Goal: Transaction & Acquisition: Purchase product/service

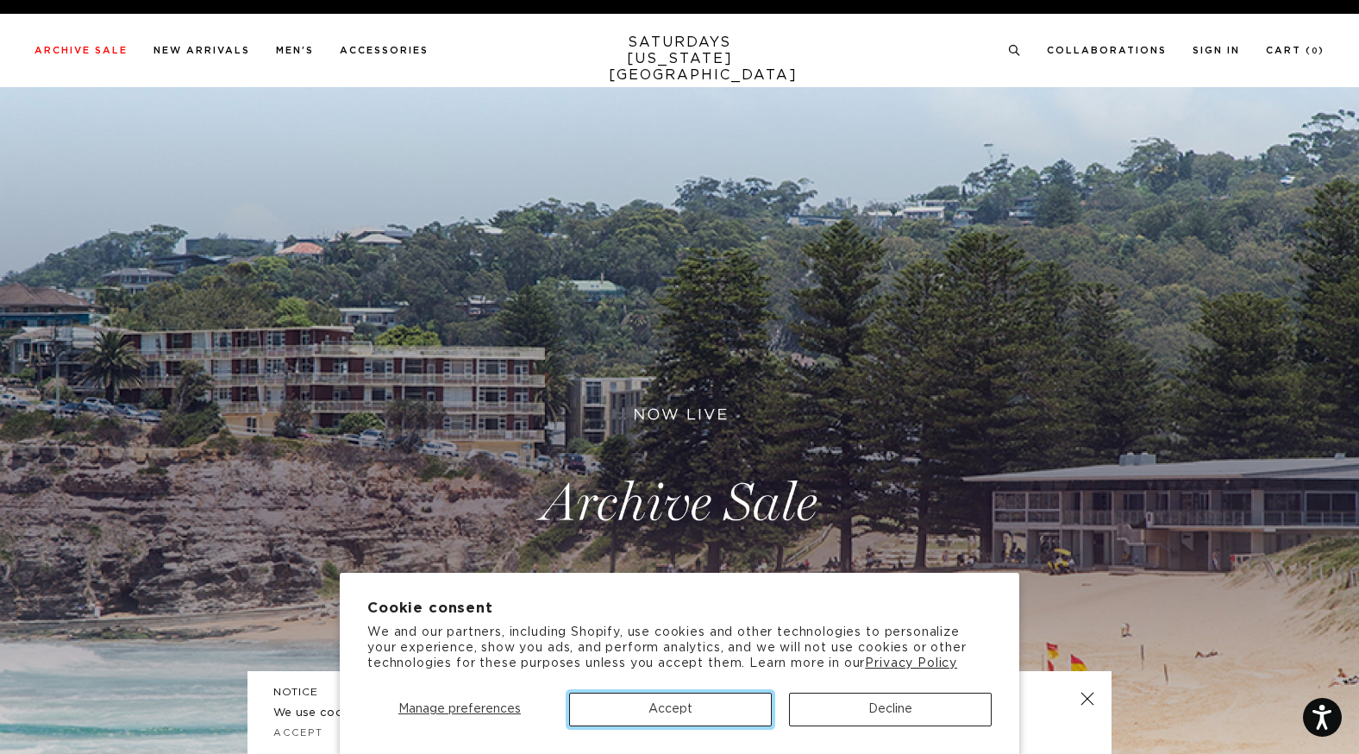
click at [660, 698] on button "Accept" at bounding box center [670, 709] width 203 height 34
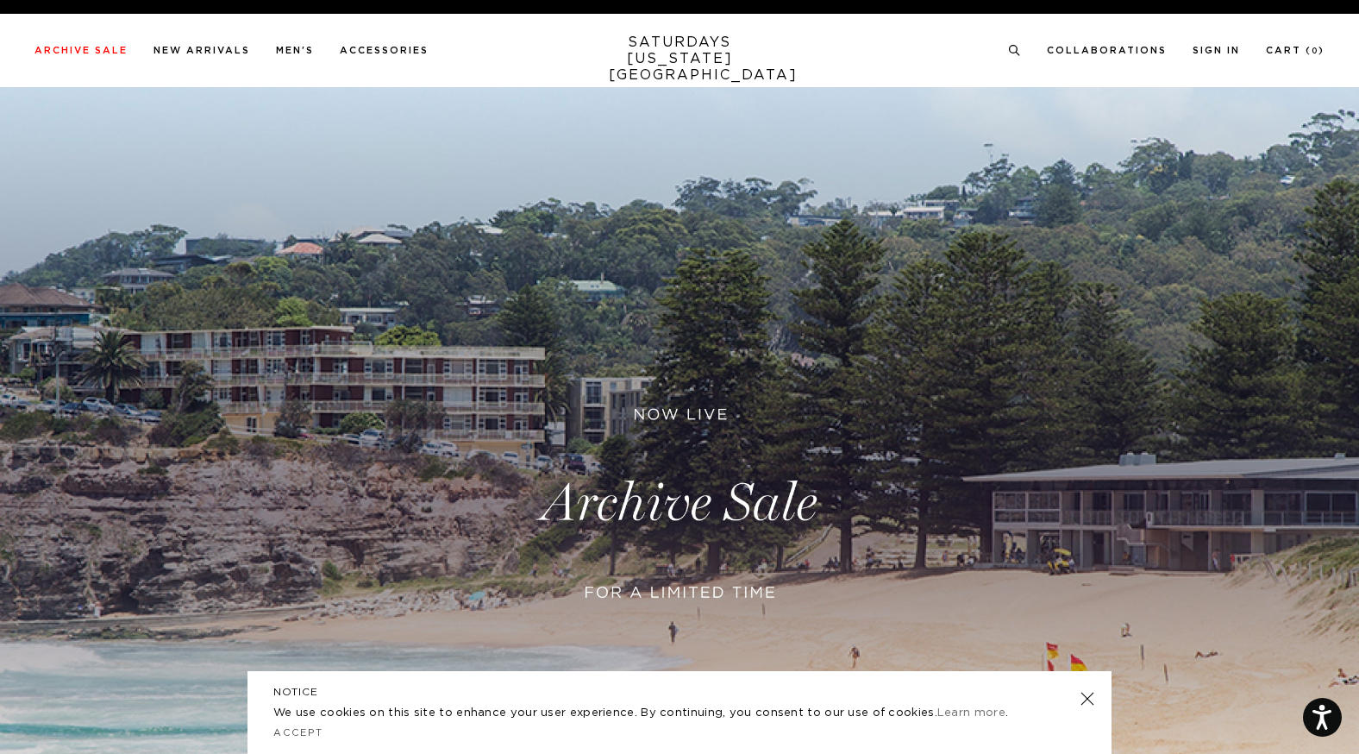
click at [1085, 693] on link at bounding box center [1087, 698] width 24 height 24
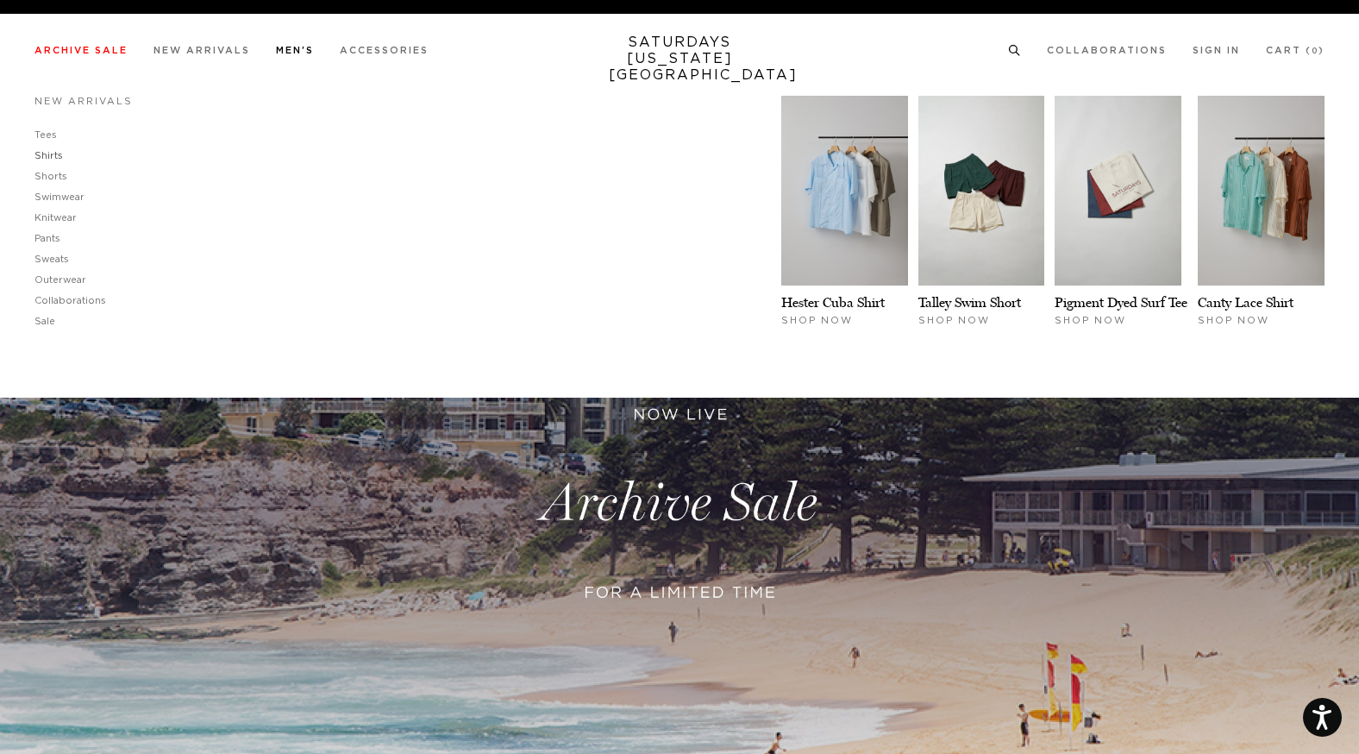
click at [49, 153] on link "Shirts" at bounding box center [48, 155] width 28 height 9
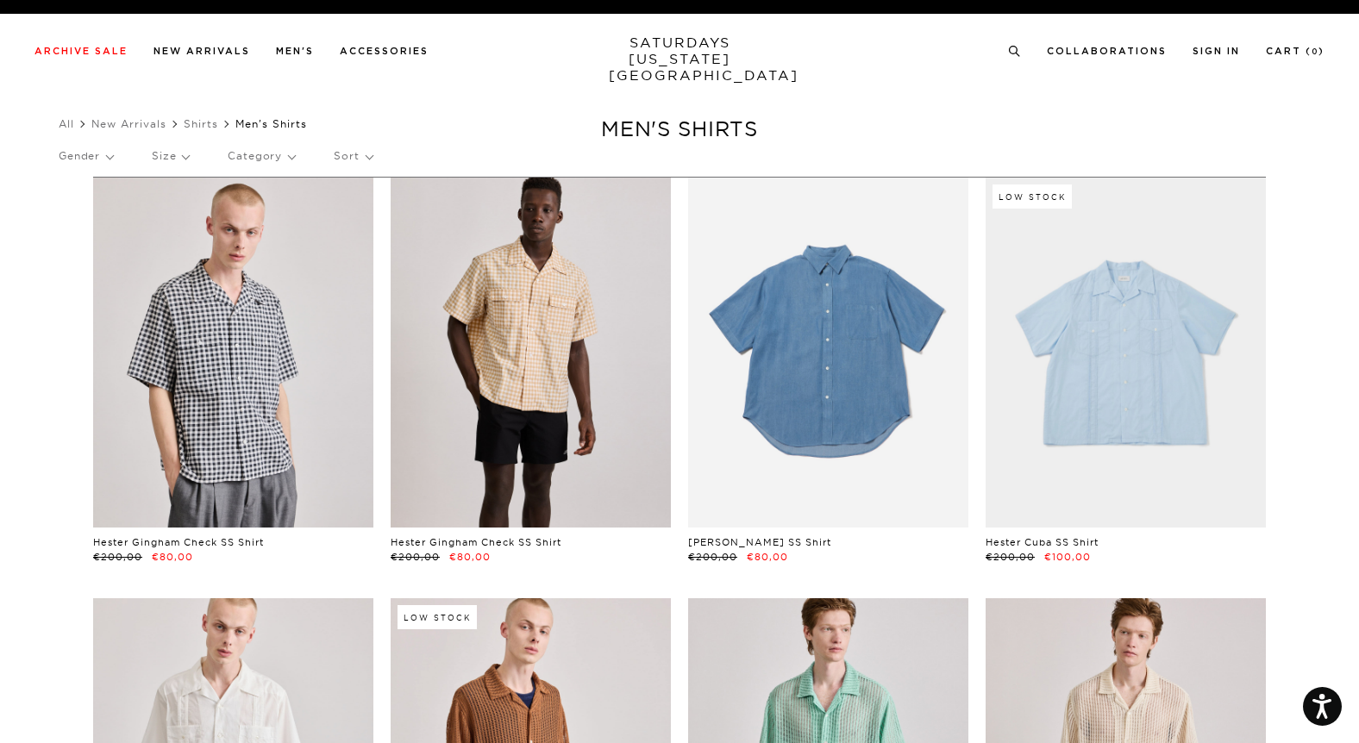
click at [853, 408] on link at bounding box center [828, 353] width 280 height 350
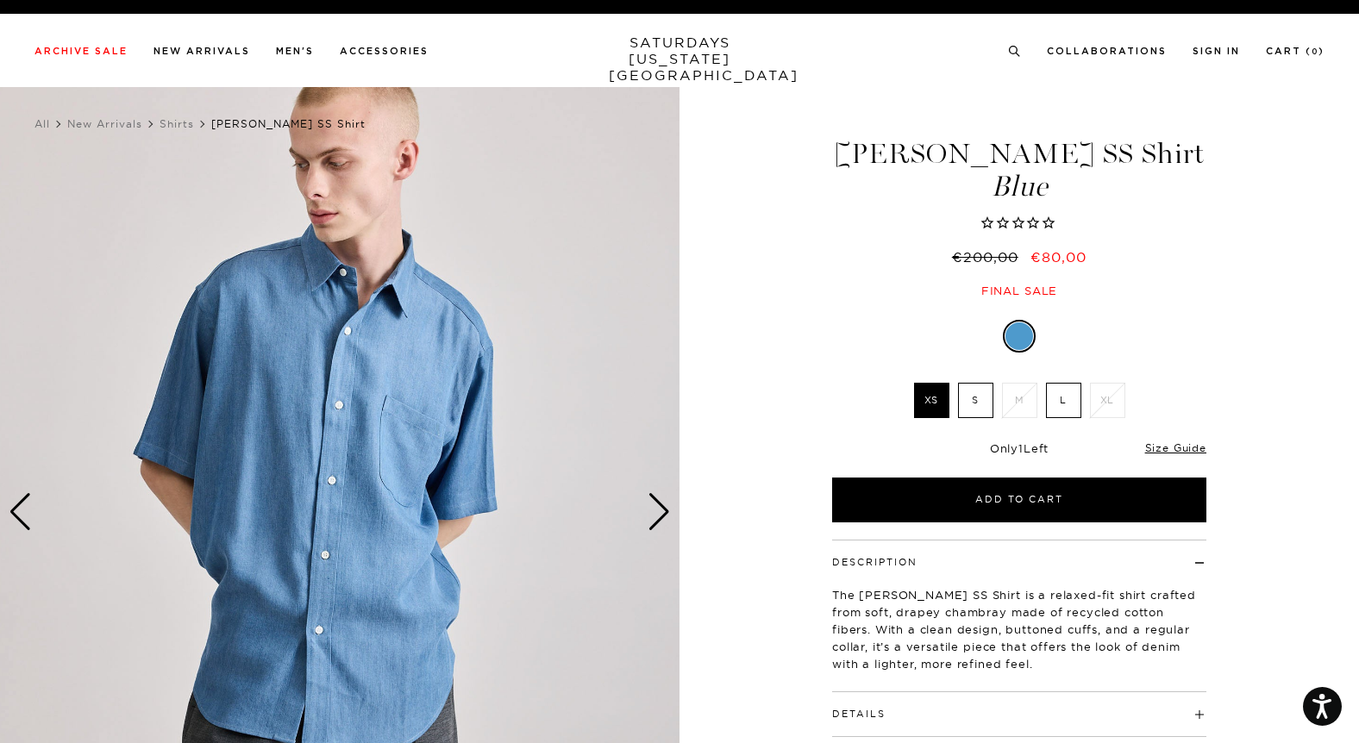
click at [359, 420] on img at bounding box center [339, 511] width 679 height 849
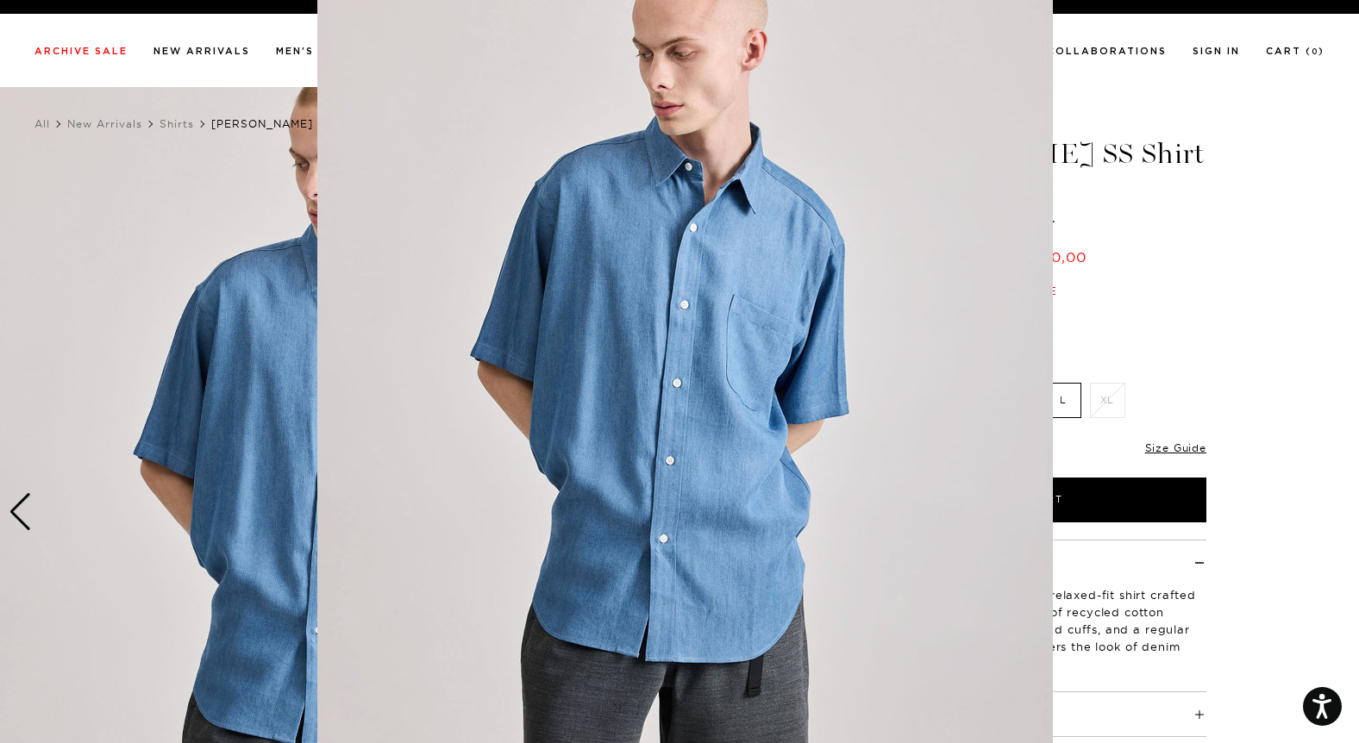
click at [260, 325] on figure at bounding box center [679, 371] width 1359 height 743
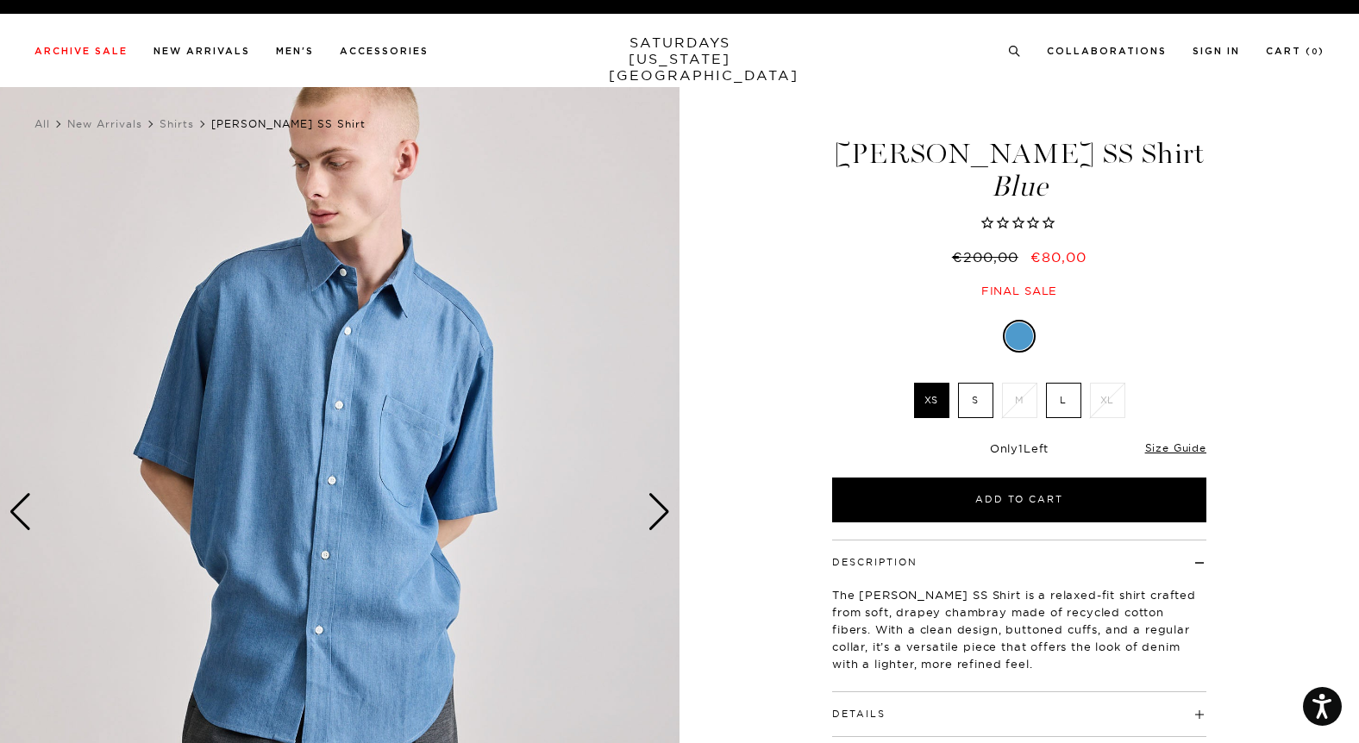
click at [405, 375] on img at bounding box center [339, 511] width 679 height 849
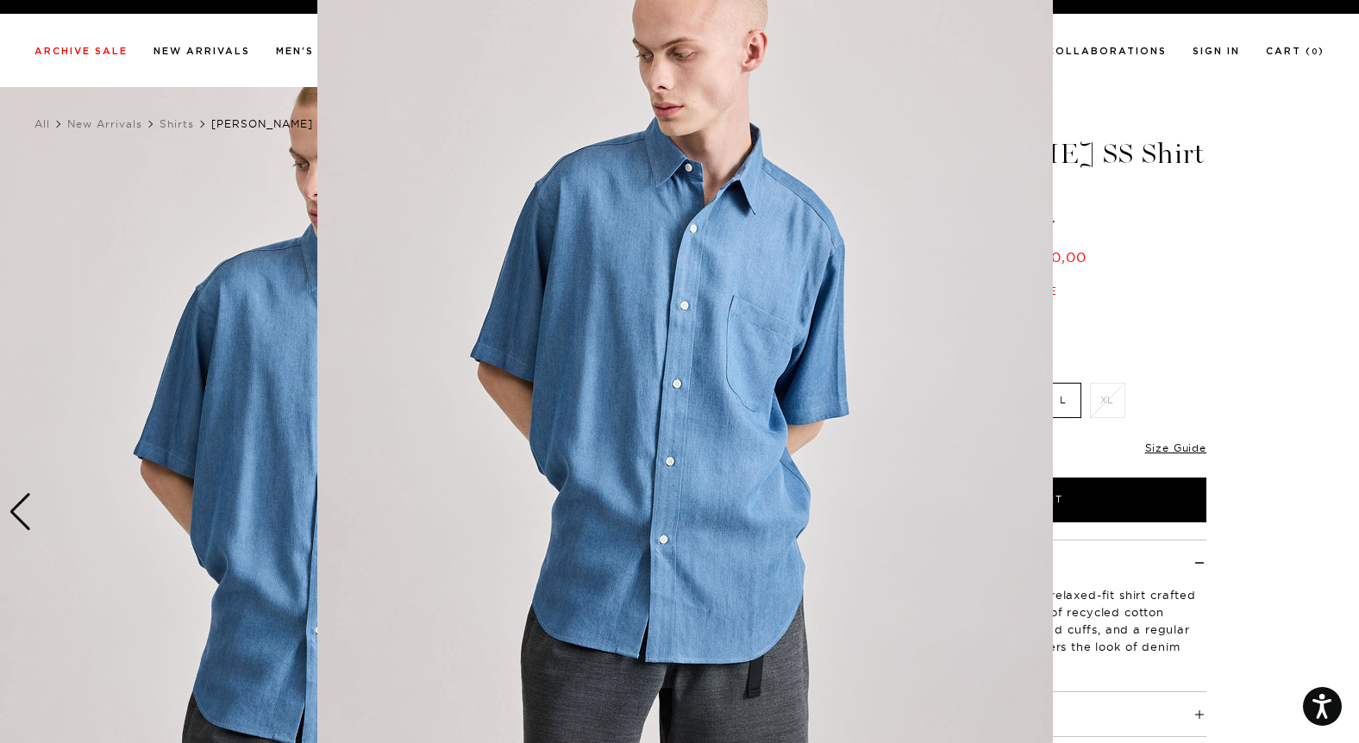
scroll to position [26, 0]
click at [1113, 172] on figure at bounding box center [679, 371] width 1359 height 743
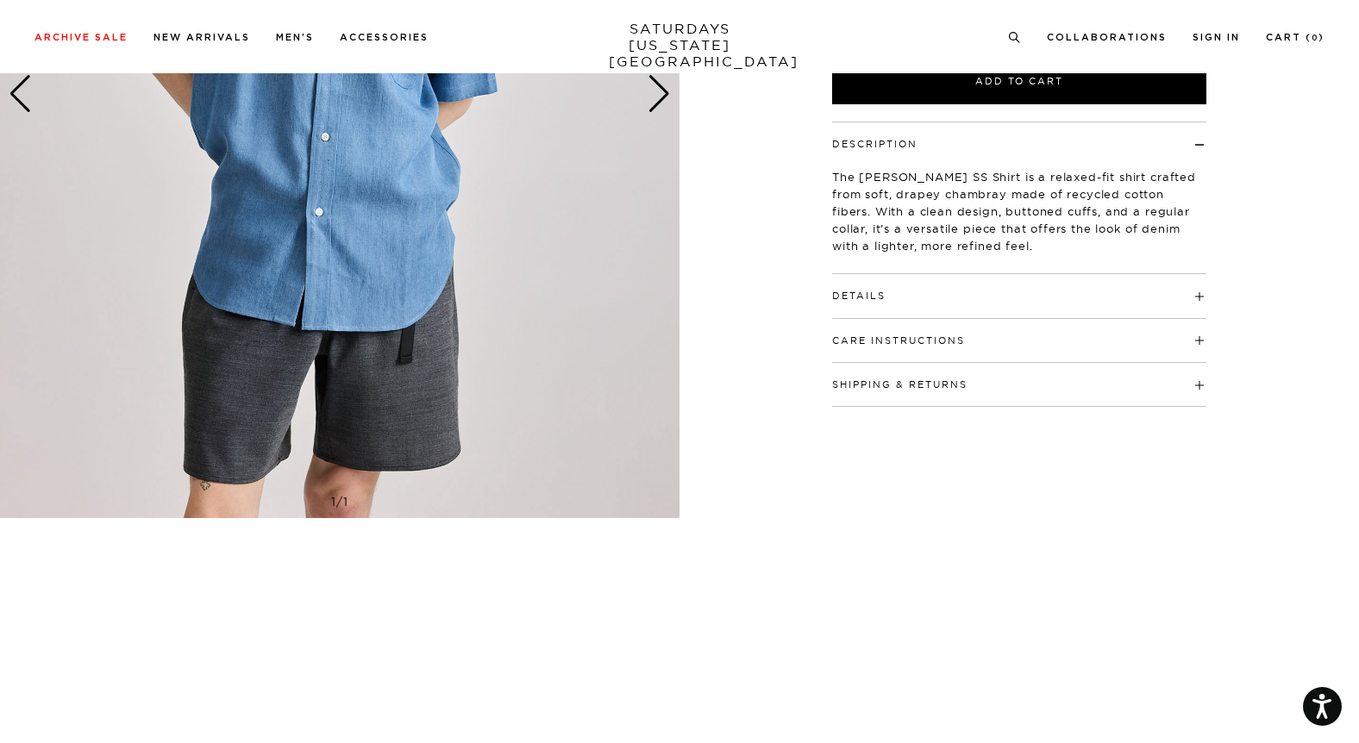
scroll to position [406, 0]
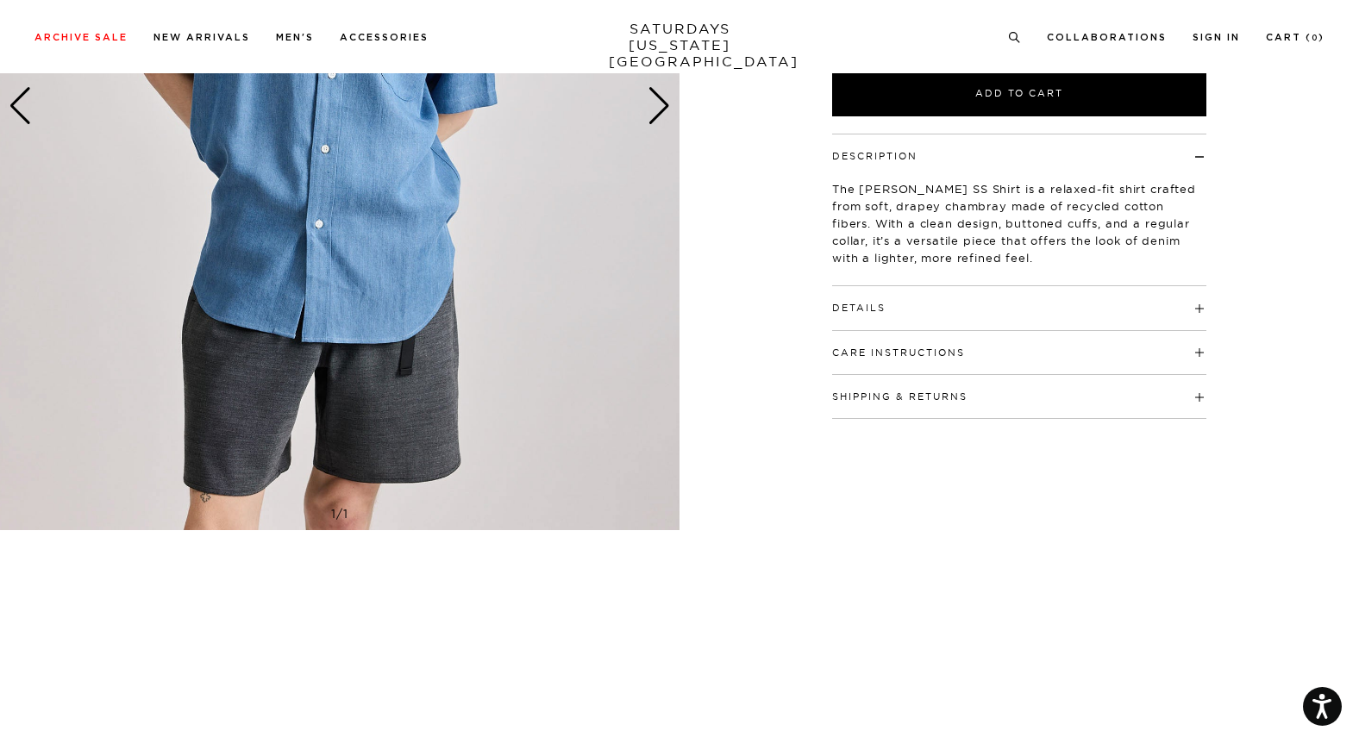
click at [457, 382] on img at bounding box center [339, 105] width 679 height 849
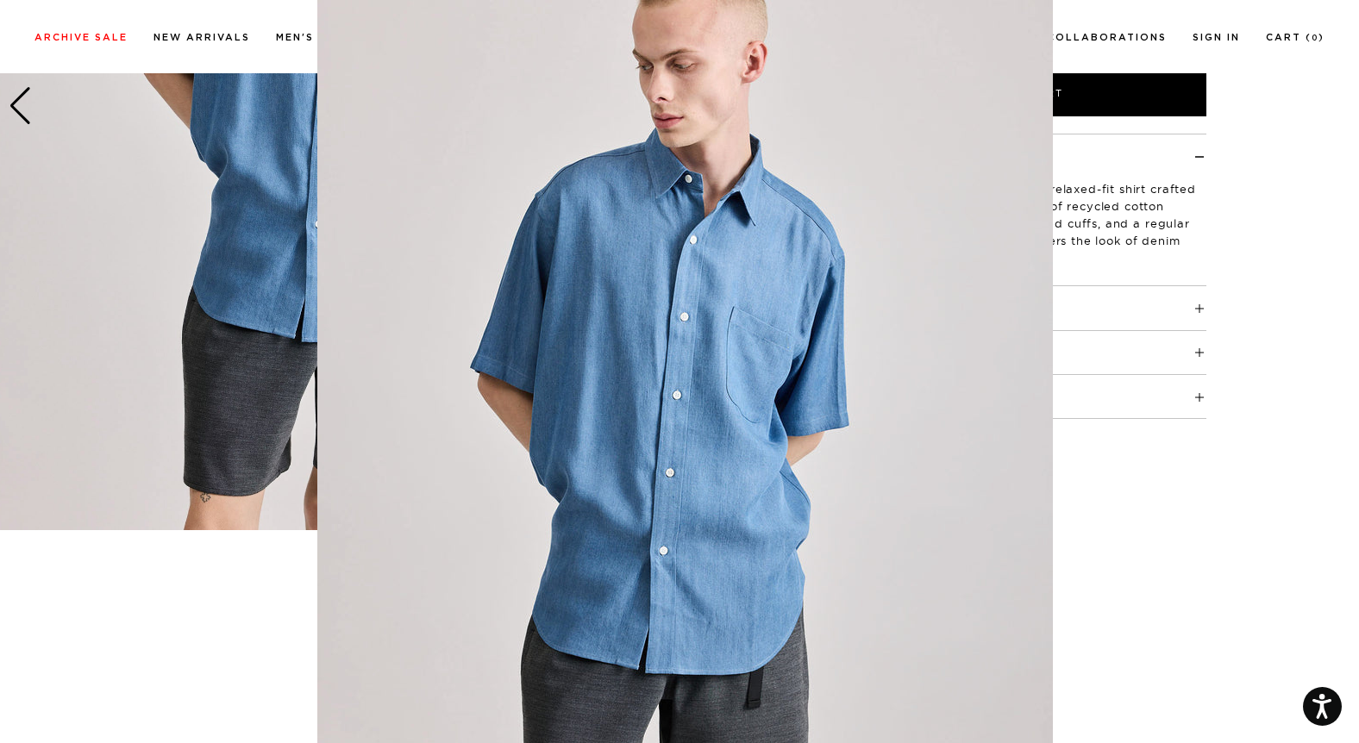
scroll to position [15, 0]
click at [1048, 95] on img at bounding box center [684, 426] width 735 height 883
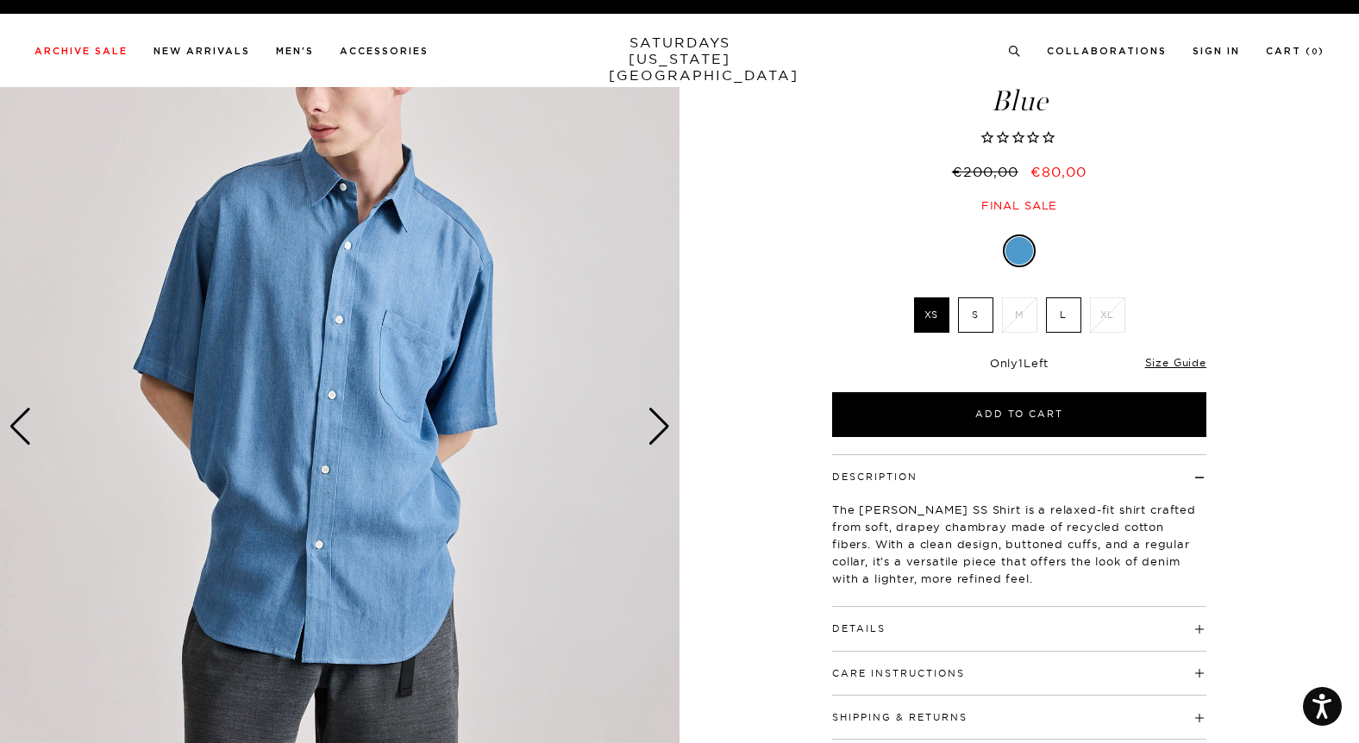
scroll to position [0, 0]
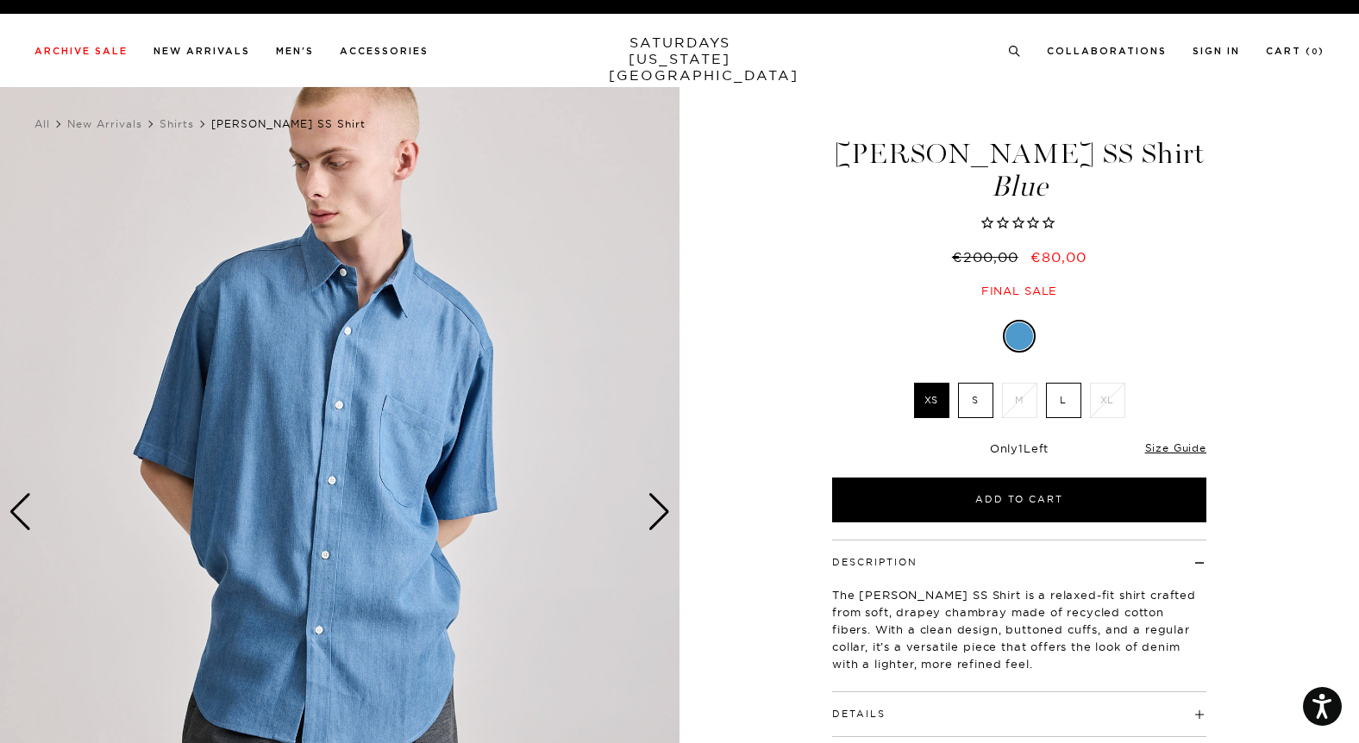
click at [335, 403] on img at bounding box center [339, 511] width 679 height 849
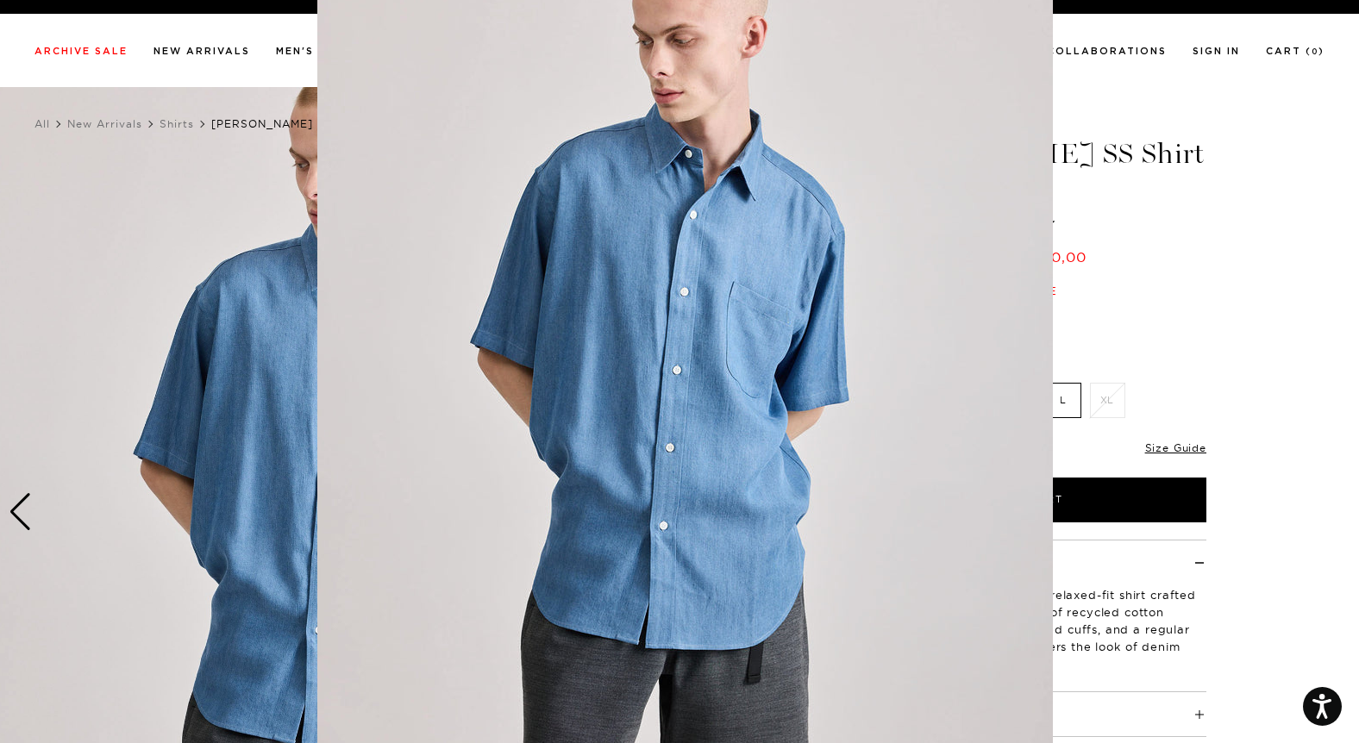
scroll to position [41, 0]
click at [1117, 263] on figure at bounding box center [679, 371] width 1359 height 743
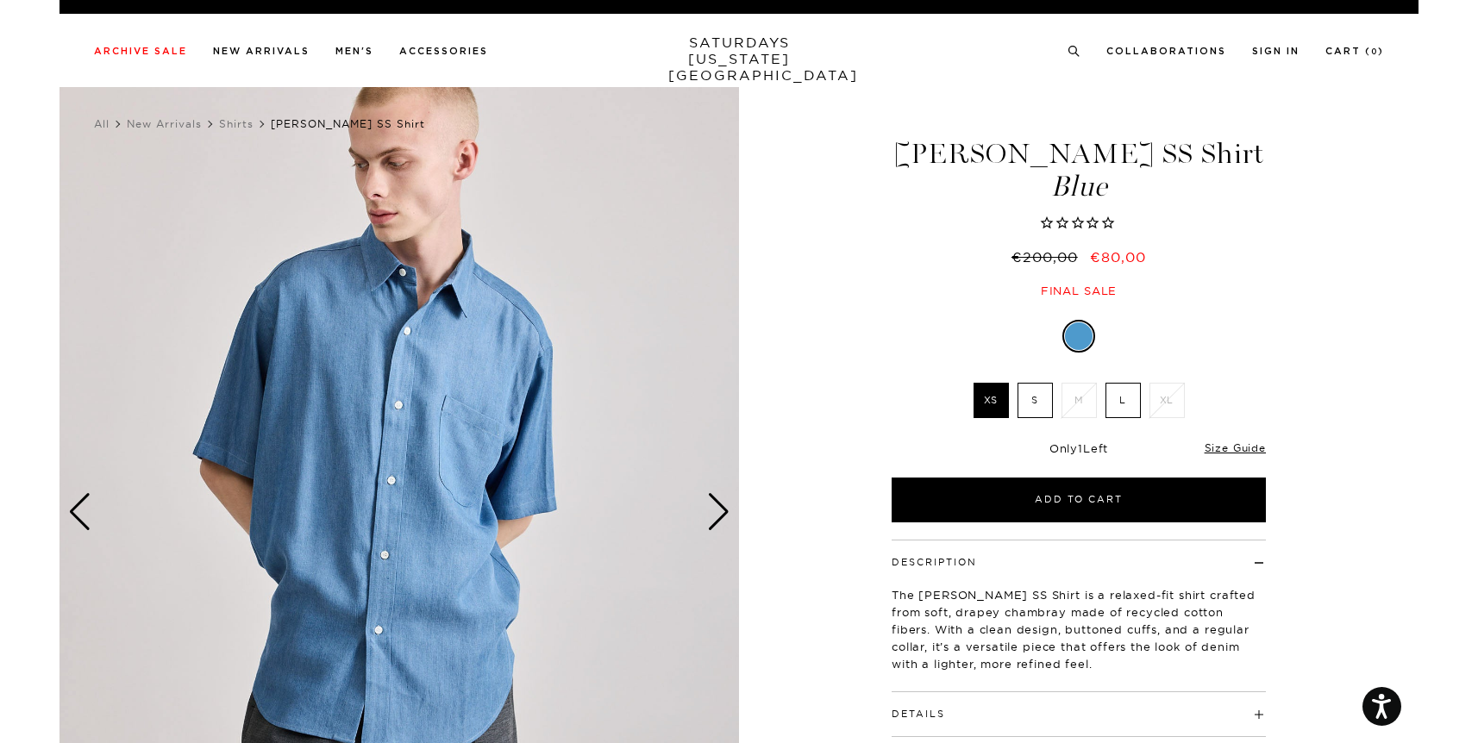
scroll to position [0, 0]
